Goal: Information Seeking & Learning: Learn about a topic

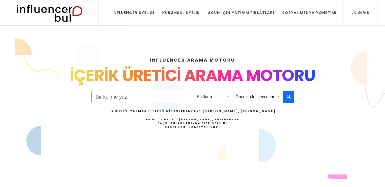
click at [131, 97] on input "Search" at bounding box center [141, 97] width 101 height 12
click at [225, 98] on select "Platform Instagram Facebook Youtube Tiktok Twitter Twitch" at bounding box center [212, 97] width 41 height 12
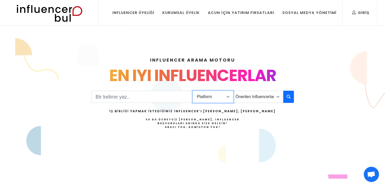
select select "1"
click at [192, 91] on select "Platform Instagram Facebook Youtube Tiktok Twitter Twitch" at bounding box center [212, 97] width 41 height 12
click at [125, 102] on div "Platform Instagram Facebook Youtube Tiktok Twitter Twitch Önerilen Influencerla…" at bounding box center [192, 116] width 202 height 51
click at [128, 95] on input "Search" at bounding box center [141, 97] width 101 height 12
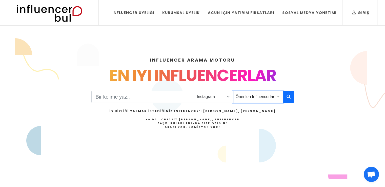
click at [252, 97] on select "Önerilen Influencerlar Aile & [PERSON_NAME] & [PERSON_NAME] [PERSON_NAME] & Giy…" at bounding box center [258, 97] width 50 height 12
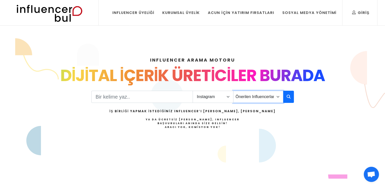
select select "2"
click at [233, 91] on select "Önerilen Influencerlar Aile & [PERSON_NAME] & [PERSON_NAME] [PERSON_NAME] & Giy…" at bounding box center [258, 97] width 50 height 12
click at [147, 96] on input "Search" at bounding box center [141, 97] width 101 height 12
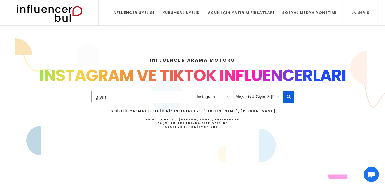
type input "giyim"
click at [289, 97] on icon "button" at bounding box center [288, 96] width 4 height 6
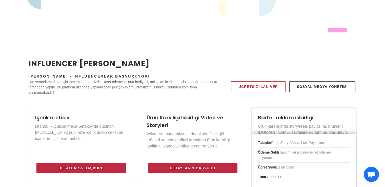
scroll to position [177, 0]
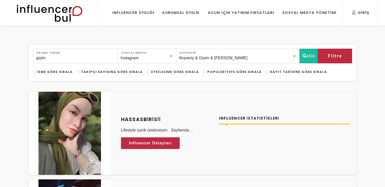
select select "2"
click at [98, 55] on input "giyim" at bounding box center [75, 56] width 85 height 15
click at [88, 60] on input "giyim" at bounding box center [75, 56] width 85 height 15
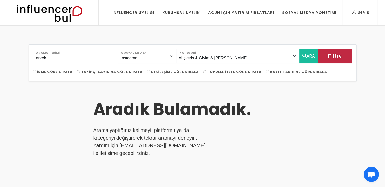
type input "erkek"
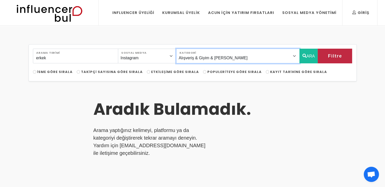
click at [247, 57] on select "Önerilen Influencerlar Aile & Çocuk & Ebeveyn Alışveriş & Giyim & Aksesuar Arab…" at bounding box center [237, 56] width 123 height 15
select select "29"
click at [187, 49] on select "Önerilen Influencerlar Aile & Çocuk & Ebeveyn Alışveriş & Giyim & Aksesuar Arab…" at bounding box center [237, 56] width 123 height 15
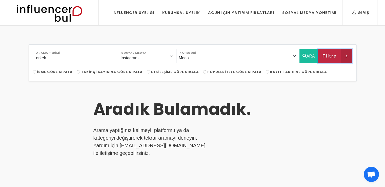
click at [326, 58] on span "Filtre" at bounding box center [329, 56] width 14 height 9
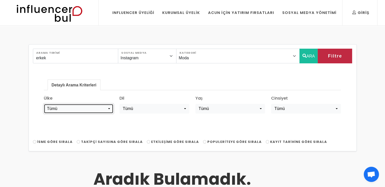
click at [96, 110] on div "Tümü" at bounding box center [77, 108] width 60 height 6
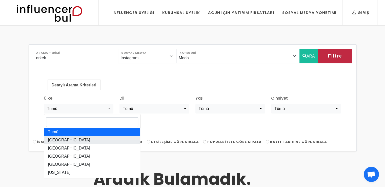
click at [66, 138] on link "Türkiye" at bounding box center [92, 140] width 96 height 8
select select "türkiye"
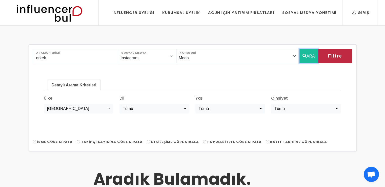
click at [313, 55] on button "ARA" at bounding box center [308, 56] width 18 height 15
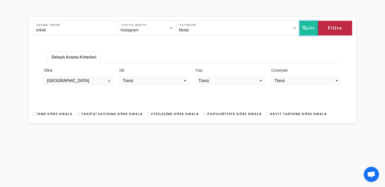
scroll to position [25, 0]
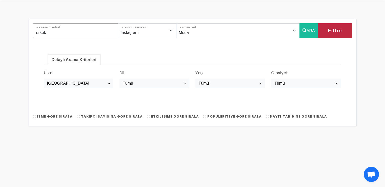
click at [51, 32] on input "erkek" at bounding box center [75, 30] width 85 height 15
type input "moda"
click at [221, 27] on select "Önerilen Influencerlar Aile & Çocuk & Ebeveyn Alışveriş & Giyim & Aksesuar Arab…" at bounding box center [237, 30] width 123 height 15
select select "2"
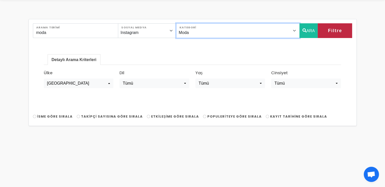
click at [187, 23] on select "Önerilen Influencerlar Aile & Çocuk & Ebeveyn Alışveriş & Giyim & Aksesuar Arab…" at bounding box center [237, 30] width 123 height 15
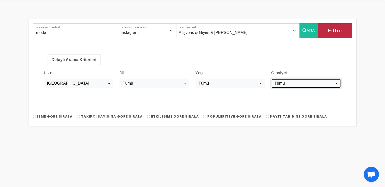
click at [333, 86] on div "Tümü" at bounding box center [304, 83] width 60 height 6
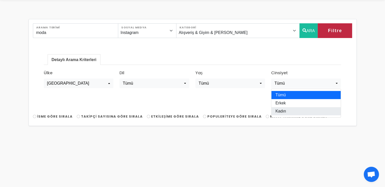
click at [297, 107] on link "Kadın" at bounding box center [305, 111] width 69 height 8
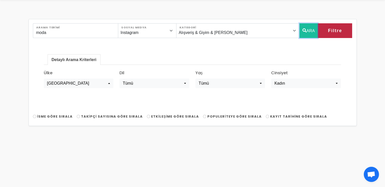
click at [307, 29] on button "ARA" at bounding box center [308, 30] width 18 height 15
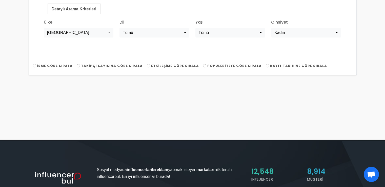
scroll to position [51, 0]
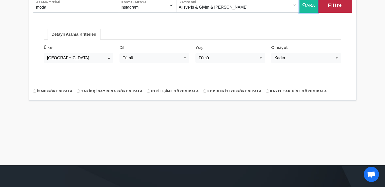
click at [307, 2] on button "ARA" at bounding box center [308, 5] width 18 height 15
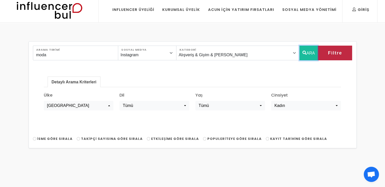
scroll to position [0, 0]
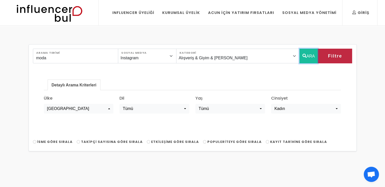
click at [303, 52] on button "ARA" at bounding box center [308, 56] width 18 height 15
click at [94, 63] on input "moda" at bounding box center [75, 56] width 85 height 15
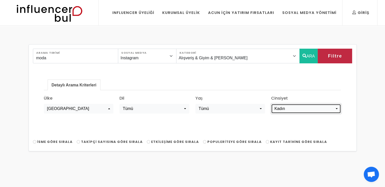
click at [285, 110] on div "Kadın" at bounding box center [304, 108] width 60 height 6
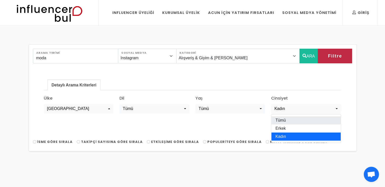
click at [284, 122] on span "Tümü" at bounding box center [280, 120] width 10 height 6
select select "all"
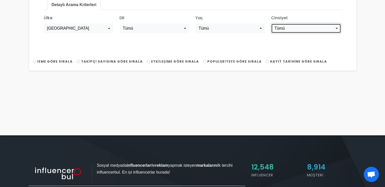
scroll to position [25, 0]
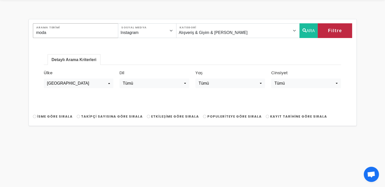
click at [94, 36] on input "moda" at bounding box center [75, 30] width 85 height 15
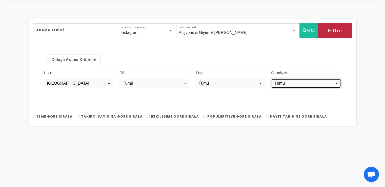
click at [281, 80] on div "Tümü" at bounding box center [304, 83] width 60 height 6
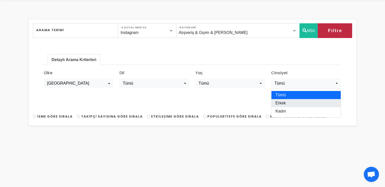
click at [282, 102] on span "Erkek" at bounding box center [280, 103] width 10 height 6
select select "erkek"
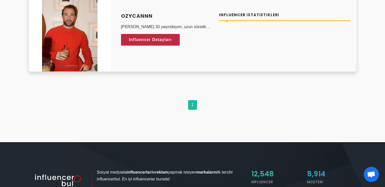
scroll to position [177, 0]
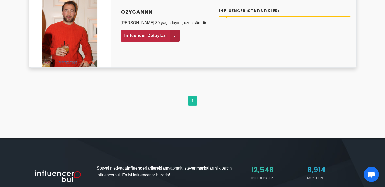
click at [167, 34] on link "Influencer Detayları" at bounding box center [150, 36] width 59 height 12
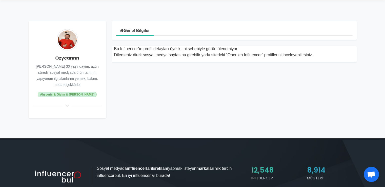
click at [66, 105] on icon at bounding box center [67, 105] width 6 height 5
click at [67, 104] on icon at bounding box center [67, 105] width 6 height 5
drag, startPoint x: 152, startPoint y: 50, endPoint x: 183, endPoint y: 48, distance: 31.4
click at [183, 48] on div "Bu Influencer’ın profil detayları üyelik tipi sebebiyle görüntülenemiyor. Diler…" at bounding box center [234, 52] width 240 height 12
click at [188, 44] on div "Bu Influencer’ın profil detayları üyelik tipi sebebiyle görüntülenemiyor. Diler…" at bounding box center [234, 51] width 250 height 22
